Goal: Information Seeking & Learning: Learn about a topic

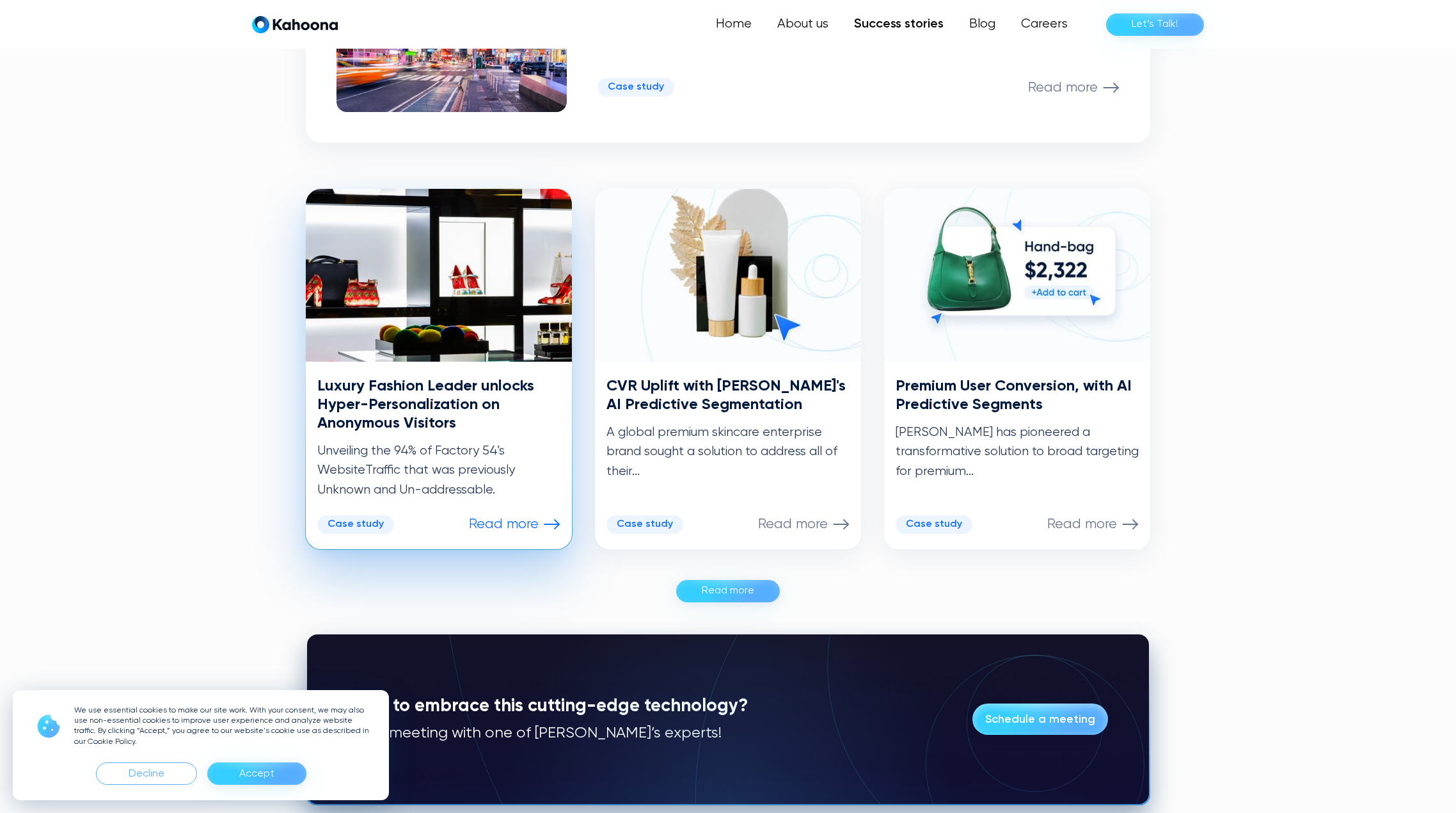
scroll to position [516, 0]
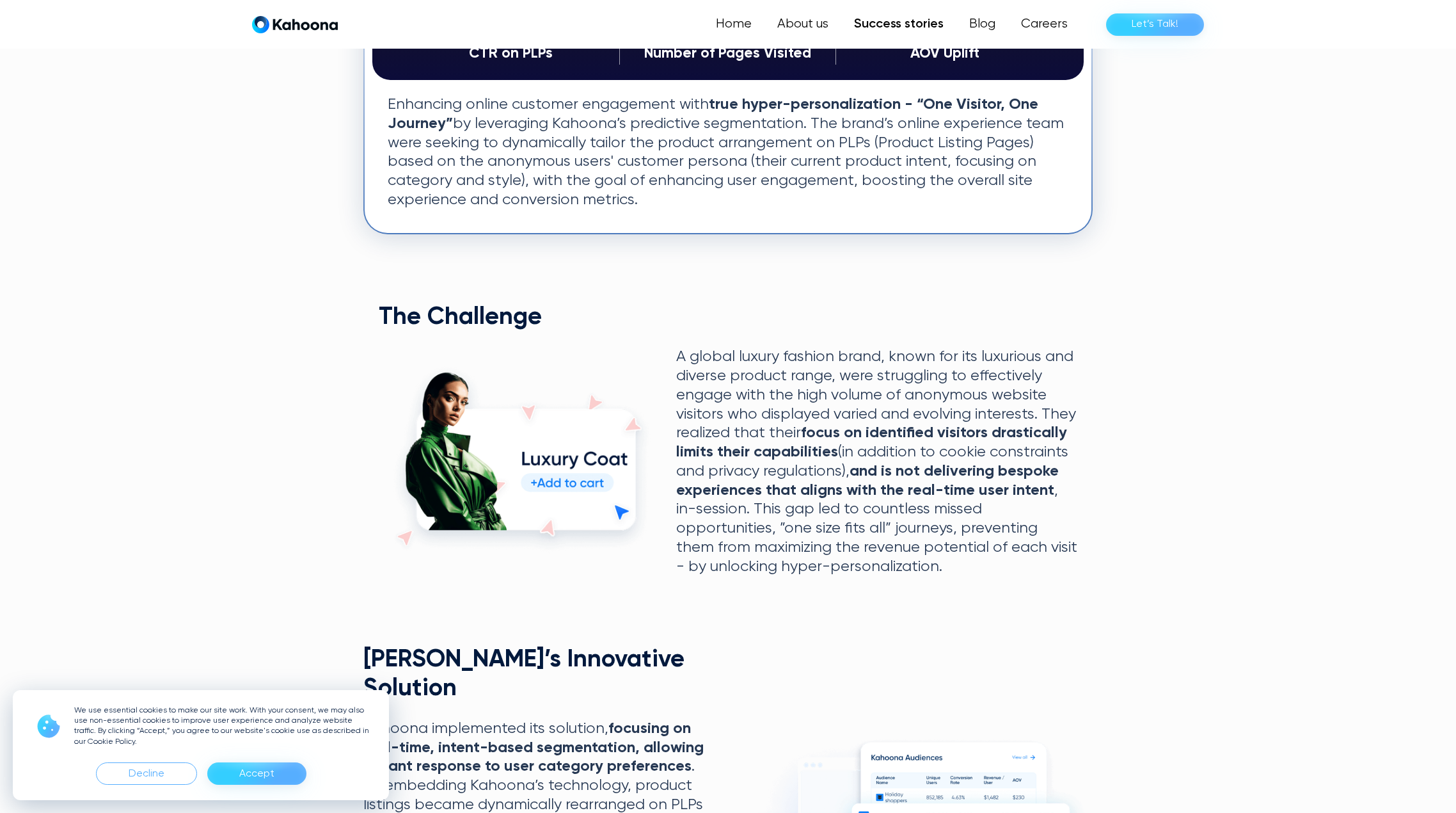
click at [275, 769] on div "Accept" at bounding box center [257, 774] width 99 height 22
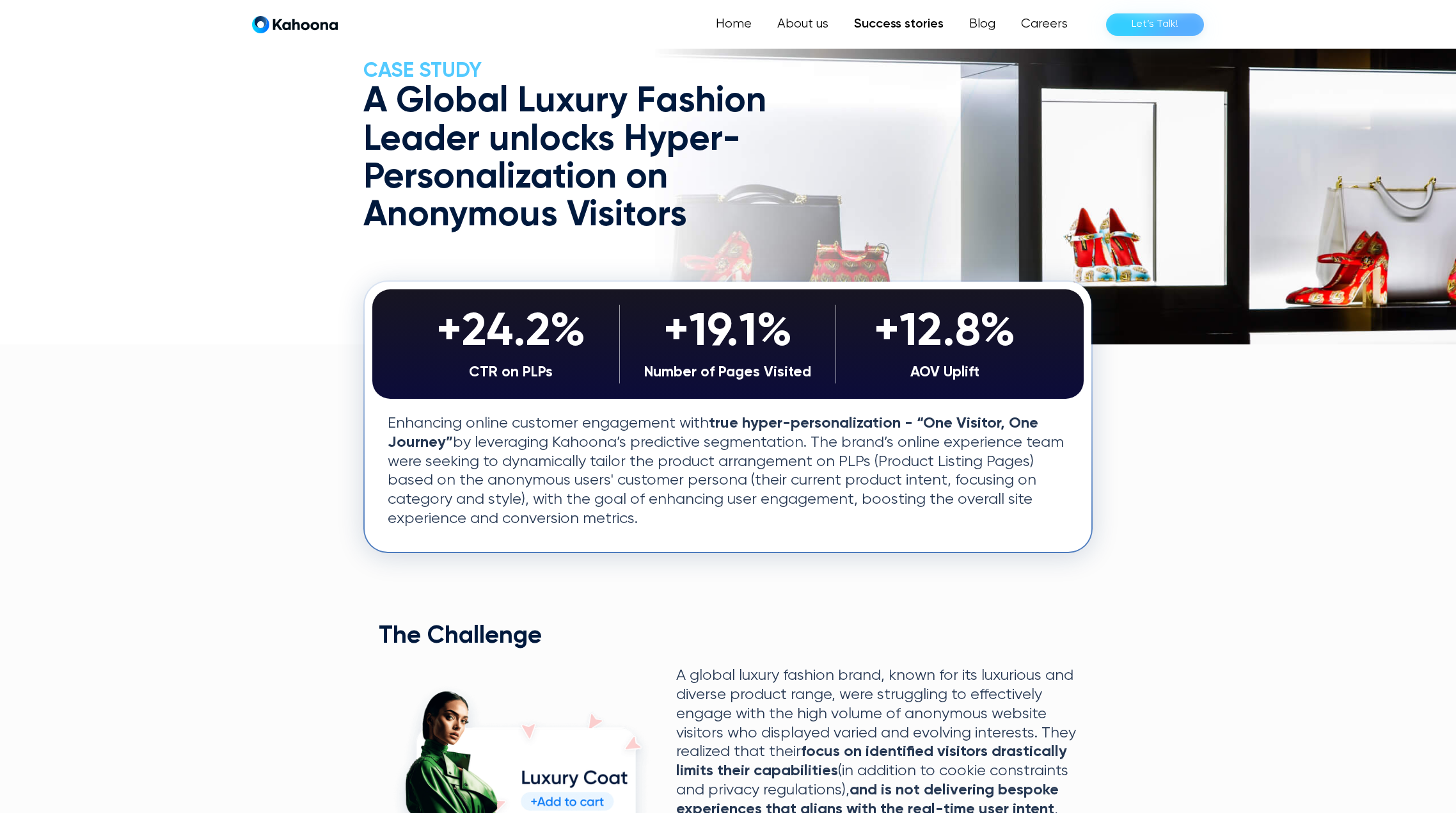
scroll to position [65, 0]
